Goal: Transaction & Acquisition: Download file/media

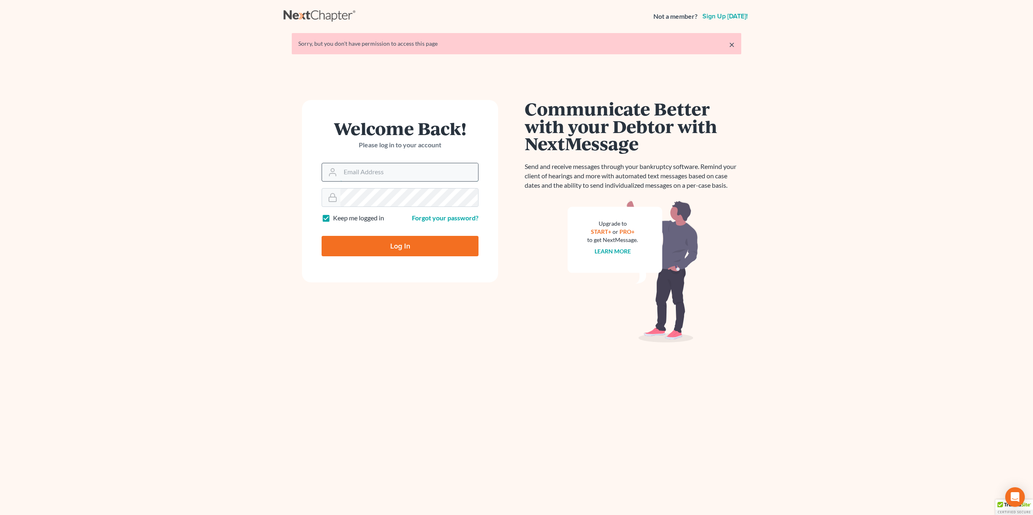
click at [363, 173] on input "Email Address" at bounding box center [409, 172] width 138 height 18
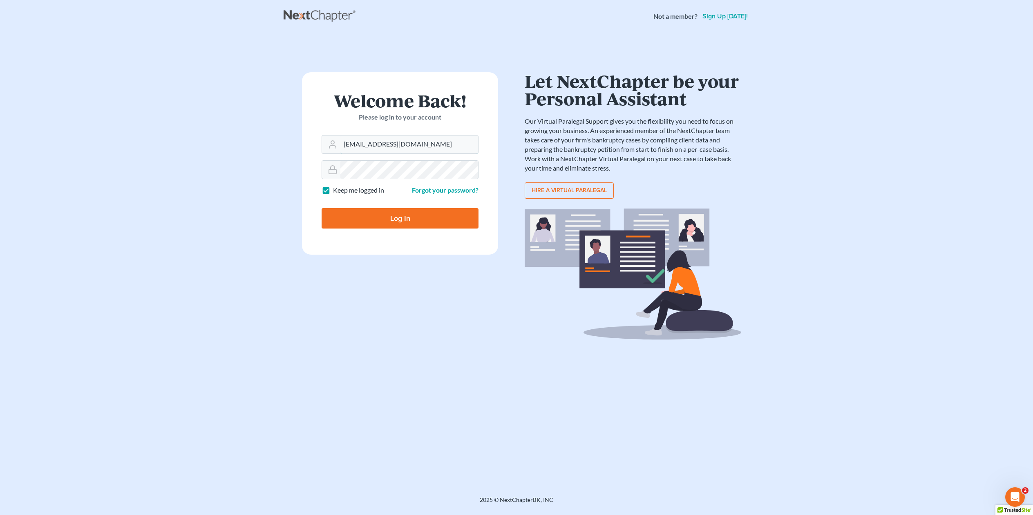
type input "[EMAIL_ADDRESS][DOMAIN_NAME]"
click at [321, 208] on input "Log In" at bounding box center [399, 218] width 157 height 20
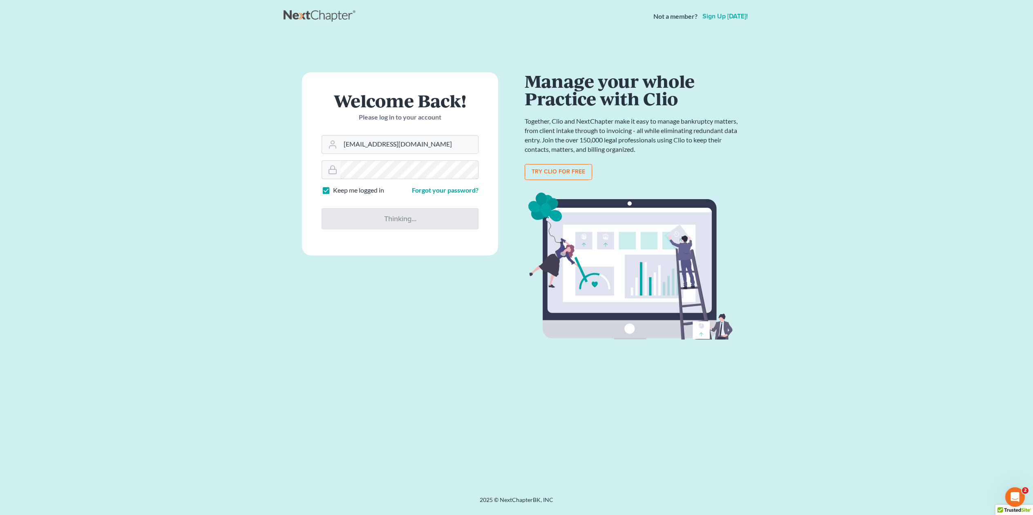
type input "Thinking..."
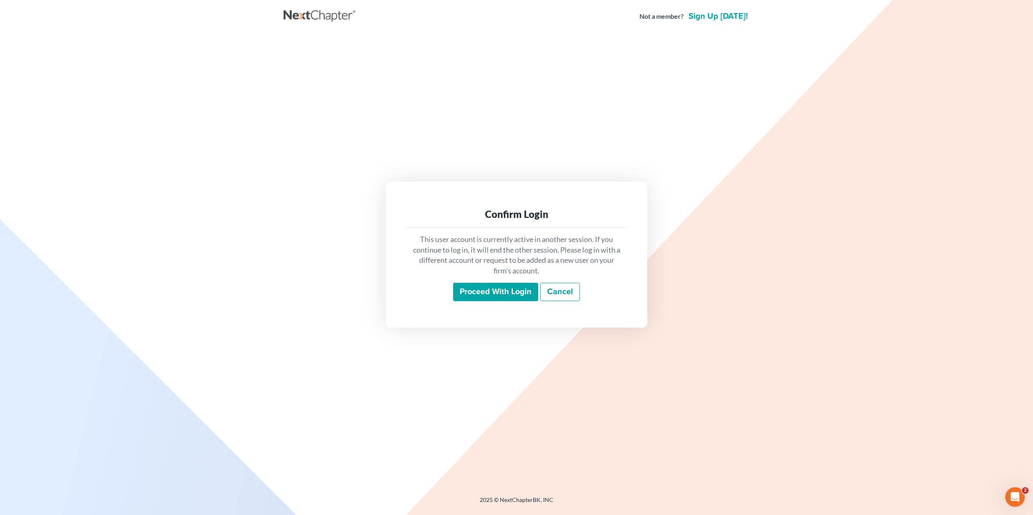
click at [493, 292] on input "Proceed with login" at bounding box center [495, 292] width 85 height 19
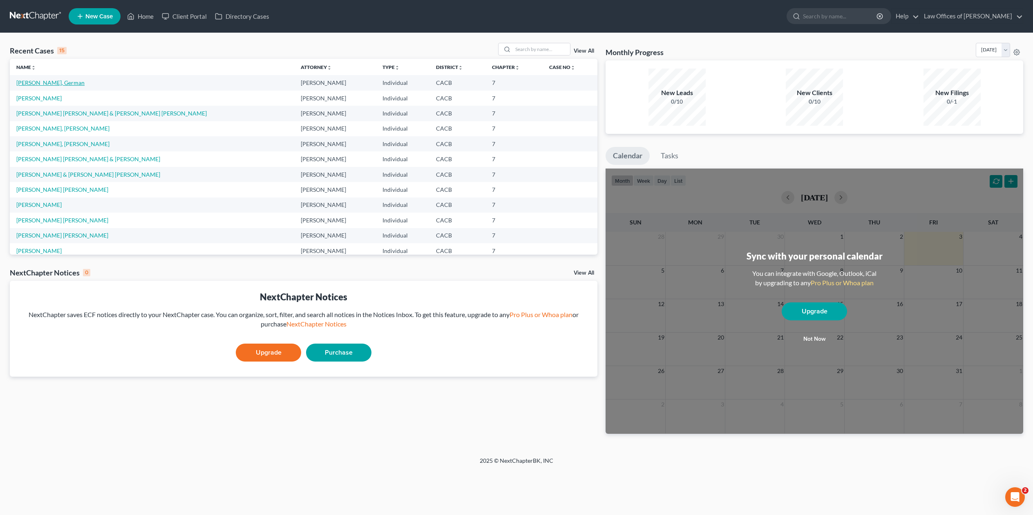
click at [65, 83] on link "Roman Zamora, German" at bounding box center [50, 82] width 68 height 7
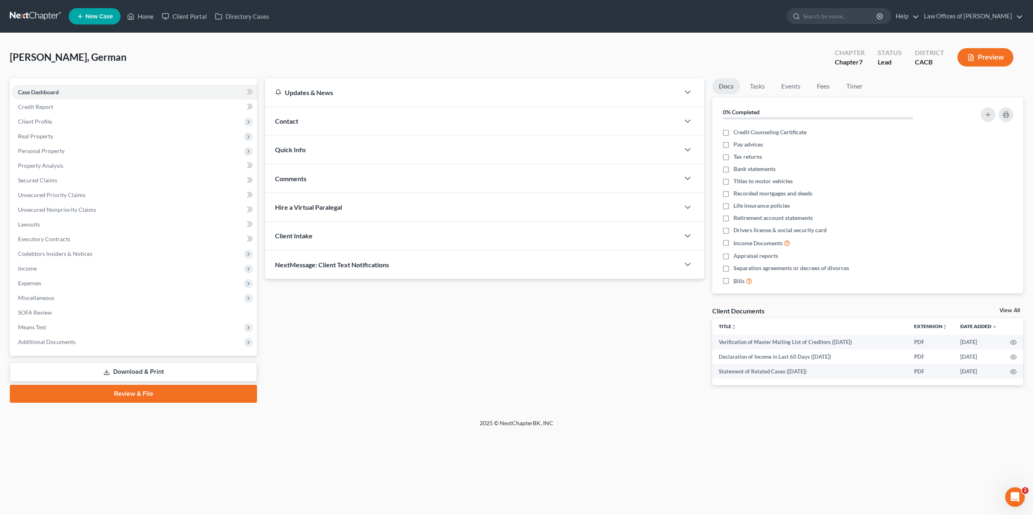
click at [117, 374] on link "Download & Print" at bounding box center [133, 372] width 247 height 19
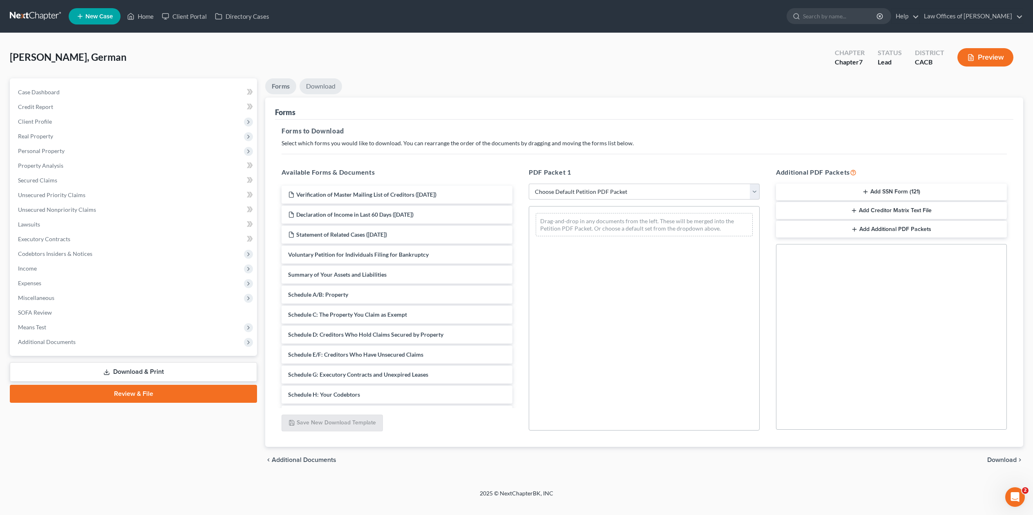
click at [324, 87] on link "Download" at bounding box center [320, 86] width 42 height 16
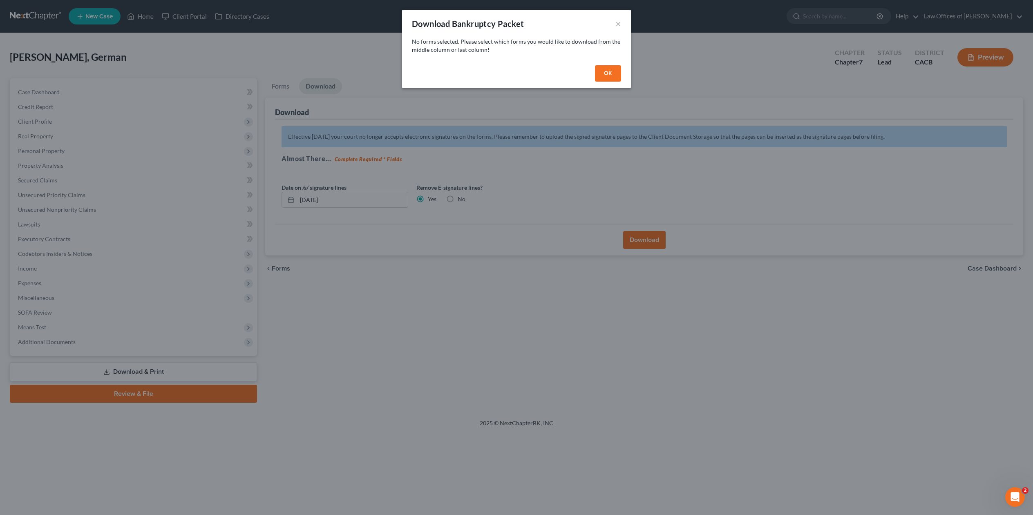
click at [621, 22] on div "Download Bankruptcy Packet ×" at bounding box center [516, 24] width 229 height 28
click at [616, 24] on button "×" at bounding box center [618, 24] width 6 height 10
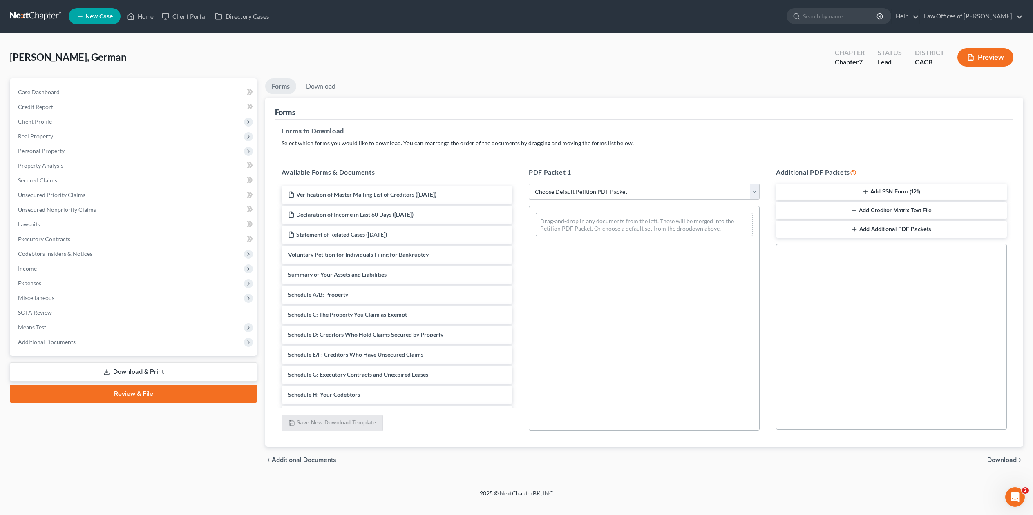
click at [675, 194] on select "Choose Default Petition PDF Packet Complete Bankruptcy Petition (all forms and …" at bounding box center [644, 192] width 231 height 16
select select "5"
click at [529, 184] on select "Choose Default Petition PDF Packet Complete Bankruptcy Petition (all forms and …" at bounding box center [644, 192] width 231 height 16
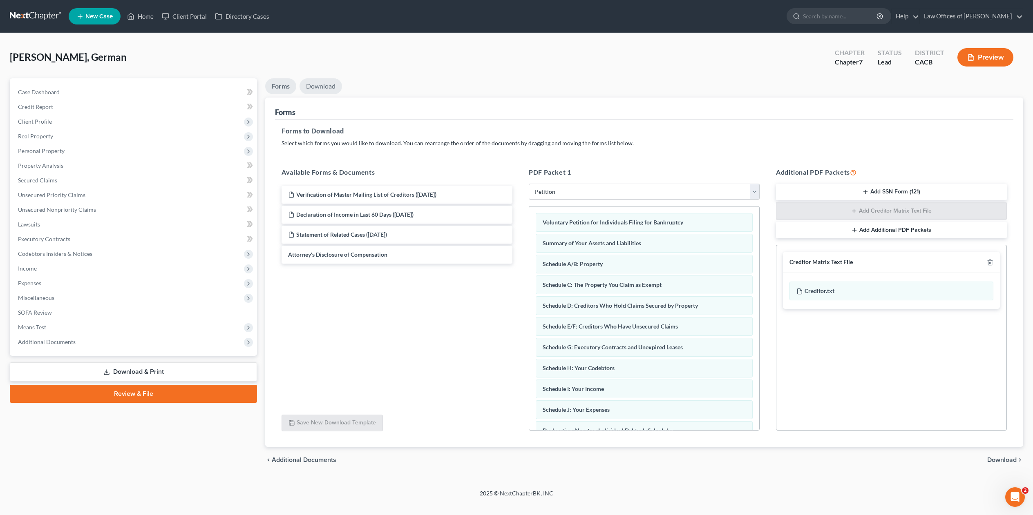
click at [317, 89] on link "Download" at bounding box center [320, 86] width 42 height 16
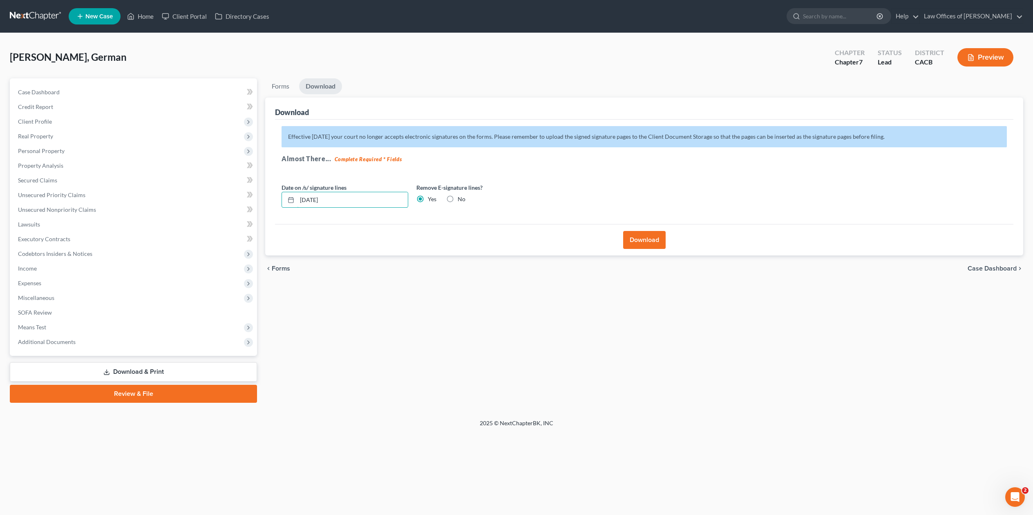
drag, startPoint x: 308, startPoint y: 203, endPoint x: 264, endPoint y: 207, distance: 44.3
click at [264, 207] on div "Forms Download Forms Forms to Download Select which forms you would like to dow…" at bounding box center [644, 240] width 766 height 325
click at [652, 239] on button "Download" at bounding box center [644, 240] width 42 height 18
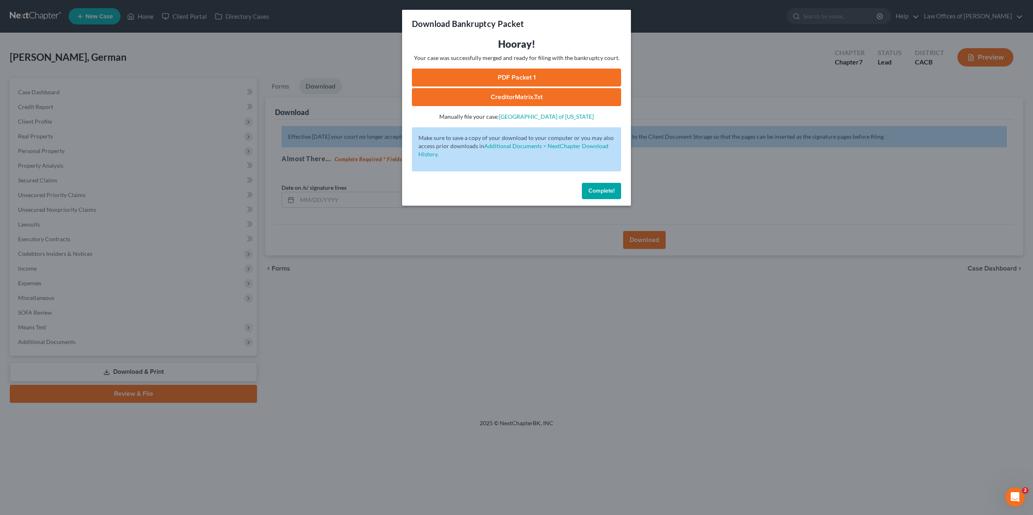
click at [527, 75] on link "PDF Packet 1" at bounding box center [516, 78] width 209 height 18
